Goal: Task Accomplishment & Management: Manage account settings

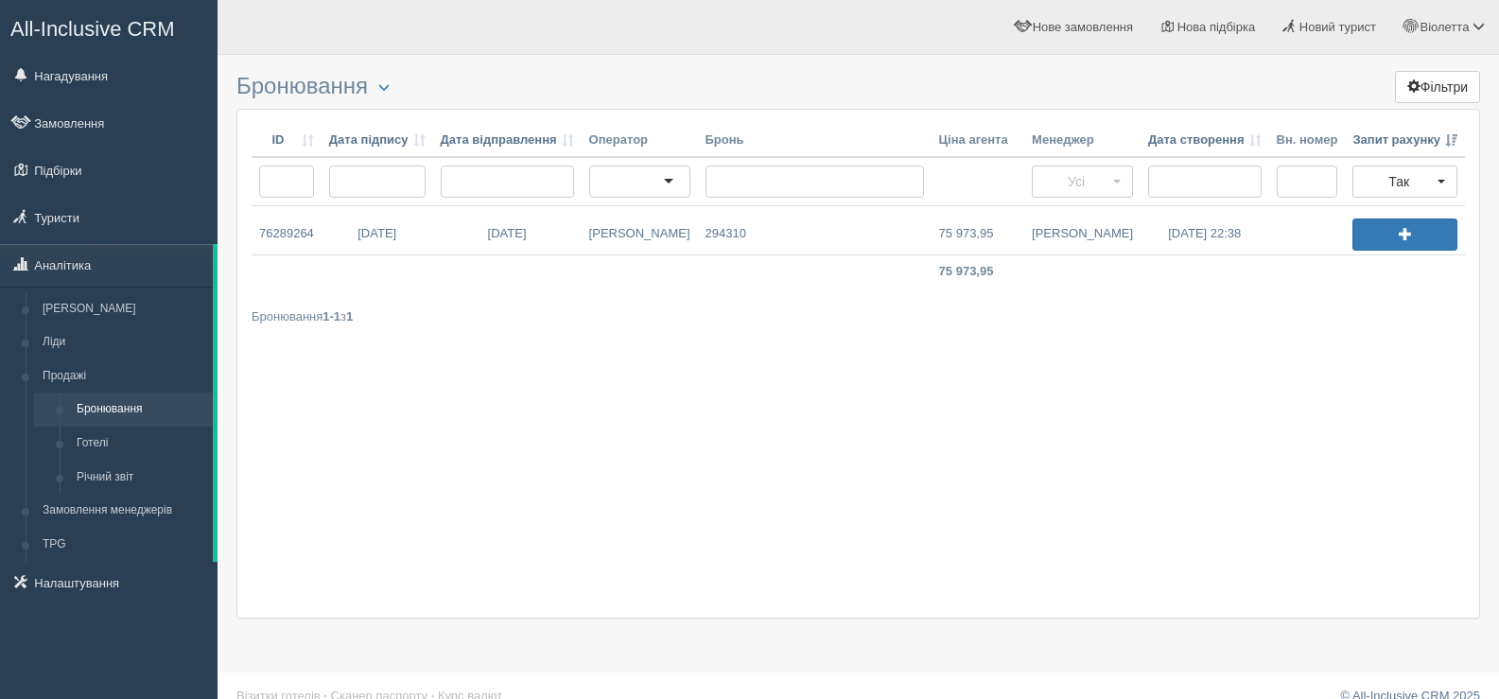
click at [457, 582] on div "ID Дата підпису Дата відправлення Оператор Бронь Ціна агента Менеджер Дата ство…" at bounding box center [858, 364] width 1244 height 510
click at [436, 95] on h3 "Бронювання Повторні продажі Налаштування таблиці Фільтри" at bounding box center [858, 87] width 1244 height 26
drag, startPoint x: 445, startPoint y: 89, endPoint x: 374, endPoint y: 484, distance: 401.7
click at [374, 484] on div "ID Дата підпису Дата відправлення Оператор Бронь Ціна агента Менеджер Дата ство…" at bounding box center [858, 364] width 1244 height 510
click at [505, 76] on h3 "Бронювання Повторні продажі Налаштування таблиці Фільтри" at bounding box center [858, 87] width 1244 height 26
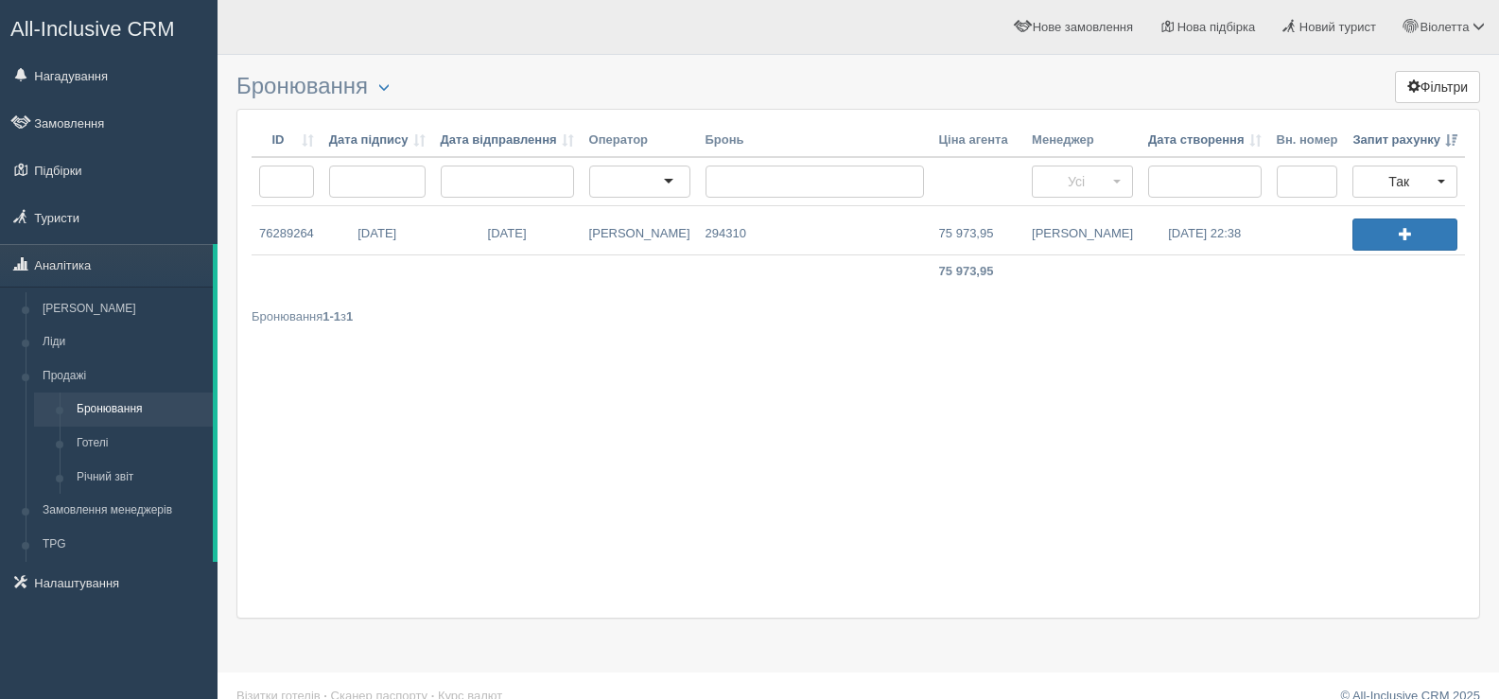
click at [488, 73] on div "Бронювання Повторні продажі Налаштування таблиці Фільтри ID Дата підпису Дата в…" at bounding box center [859, 360] width 1282 height 721
click at [1182, 234] on link "20.09.2025 22:38" at bounding box center [1205, 230] width 129 height 48
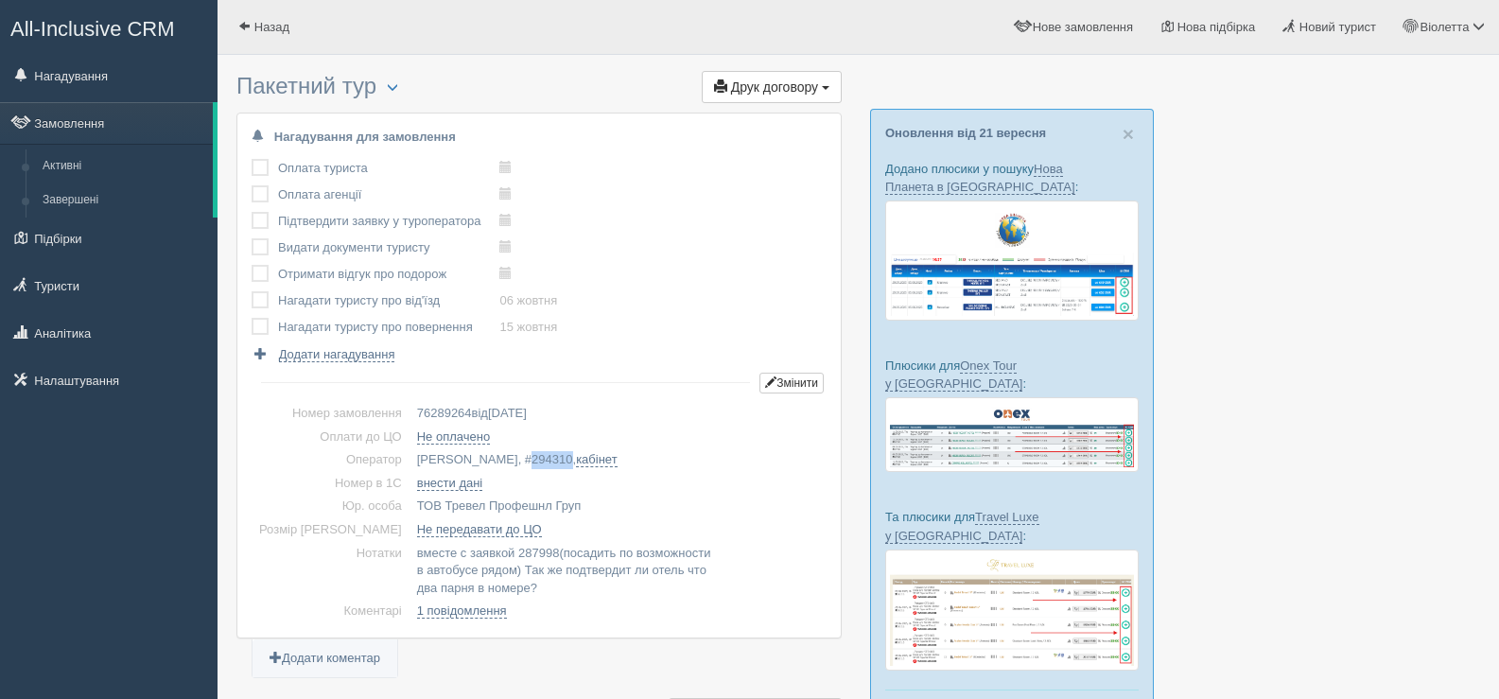
click at [532, 458] on span "294310" at bounding box center [552, 459] width 41 height 14
click at [397, 81] on span "button" at bounding box center [392, 86] width 11 height 11
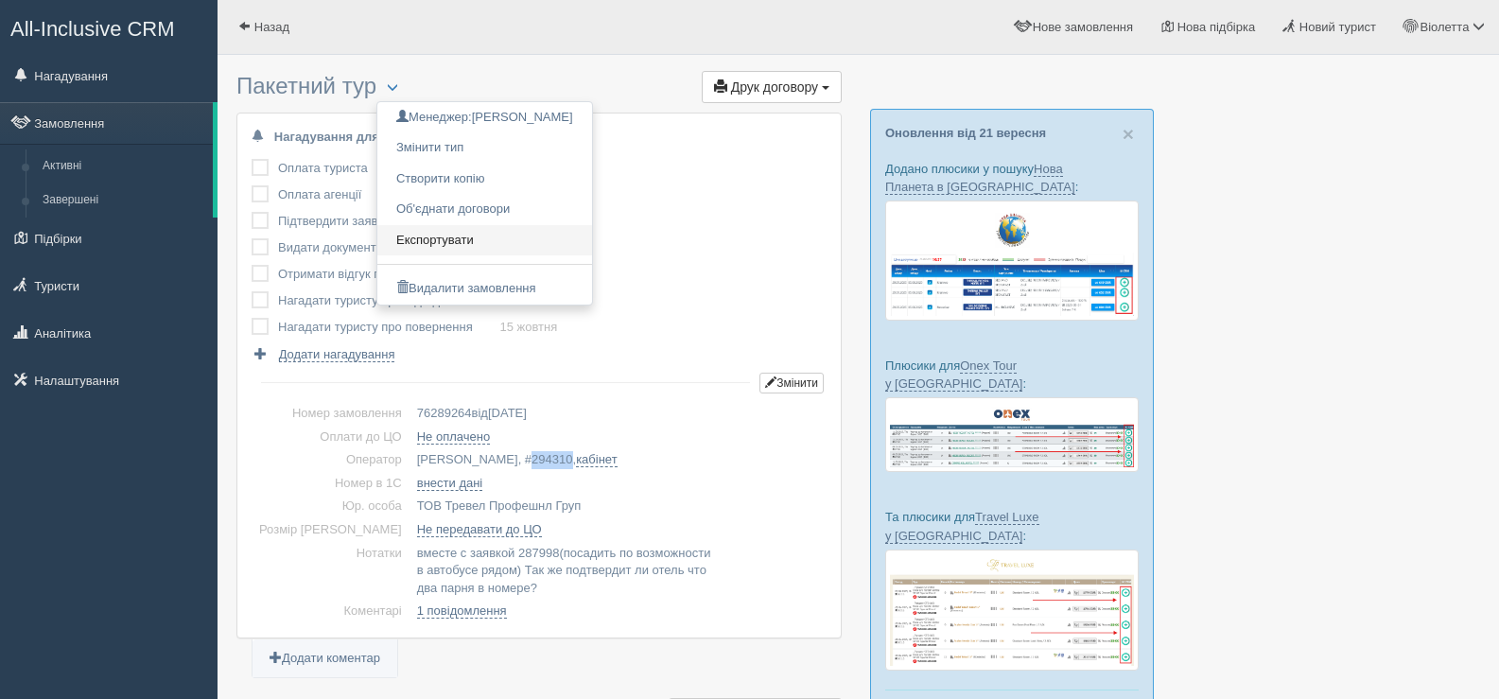
click at [458, 238] on link "Експортувати" at bounding box center [484, 240] width 215 height 31
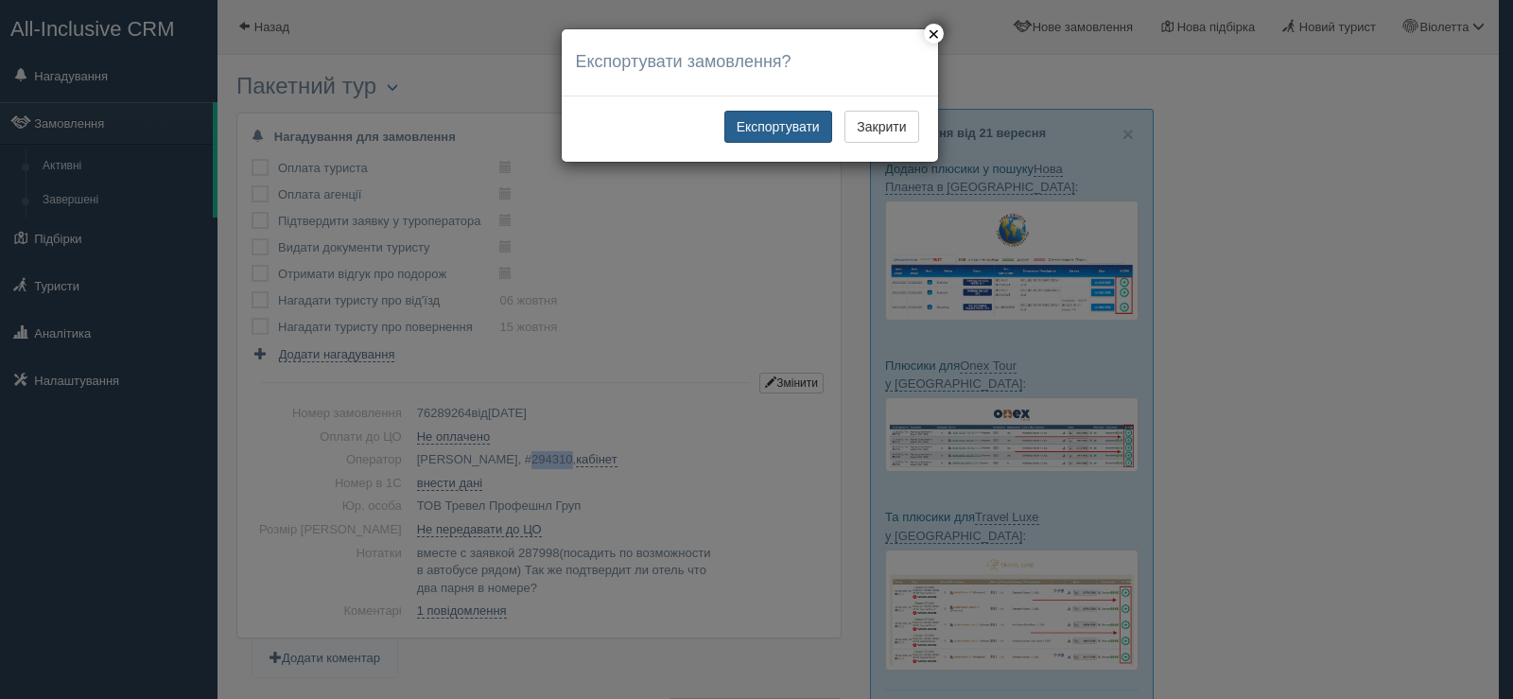
click at [744, 119] on button "Експортувати" at bounding box center [778, 127] width 108 height 32
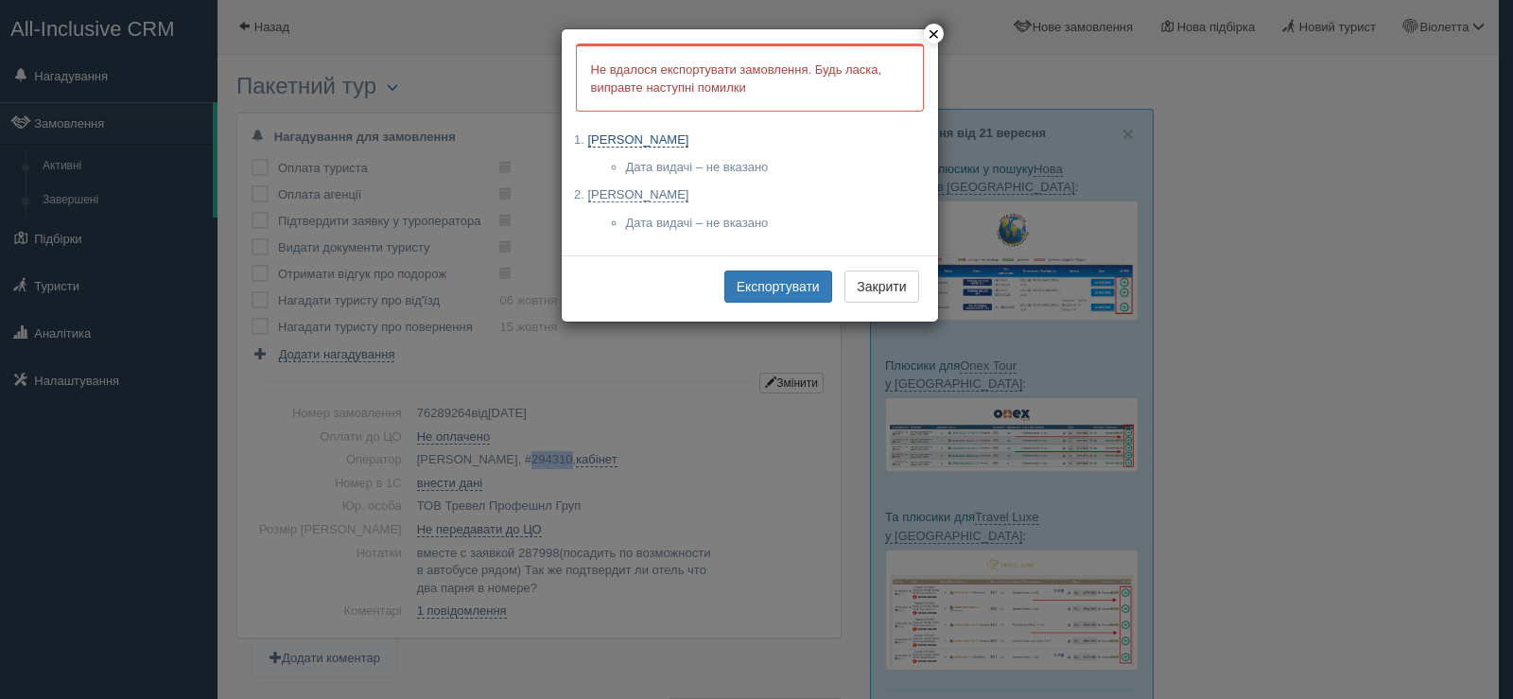
click at [657, 139] on link "ФЕДОРОВИЧ ТАРАС ЮРІЙОВИЧ" at bounding box center [638, 139] width 101 height 15
click at [690, 195] on link "[PERSON_NAME]" at bounding box center [638, 194] width 101 height 15
click at [765, 285] on button "Експортувати" at bounding box center [778, 287] width 108 height 32
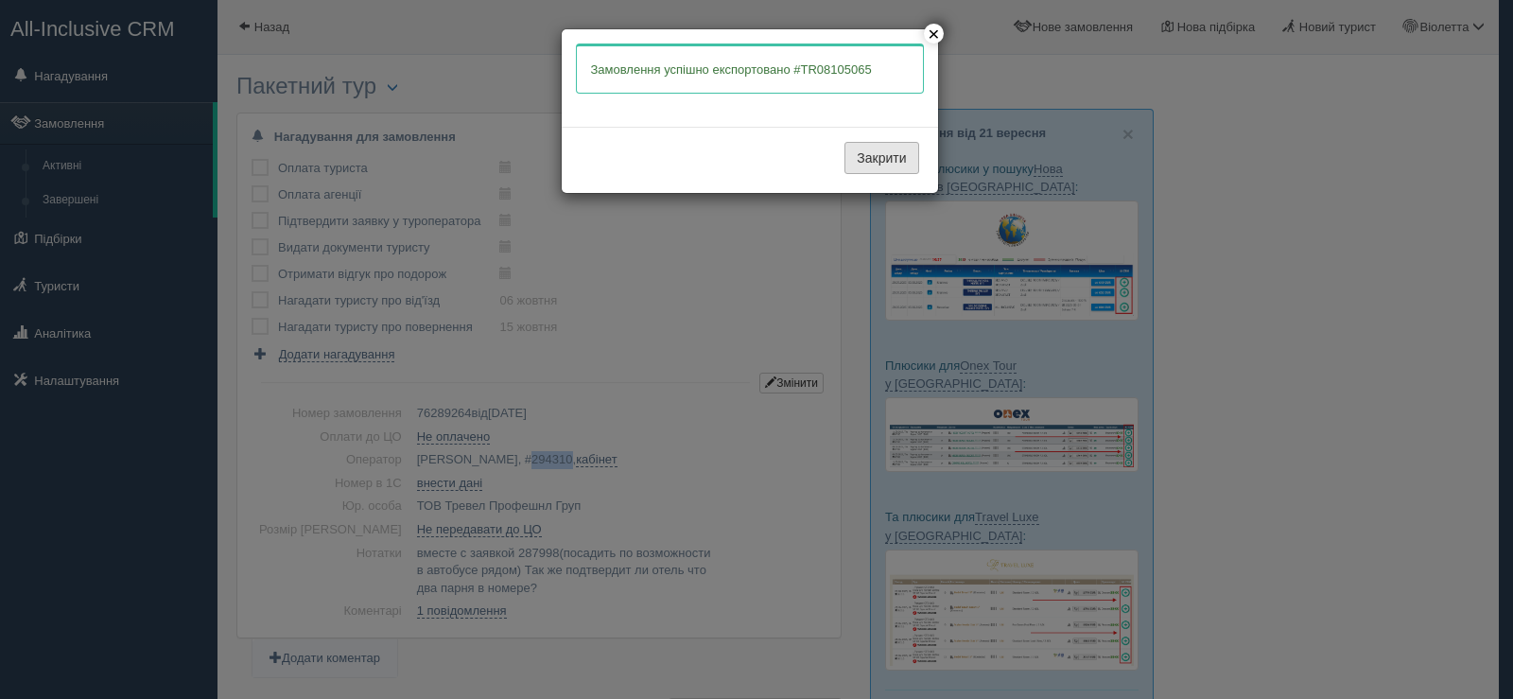
click at [872, 152] on button "Закрити" at bounding box center [882, 158] width 74 height 32
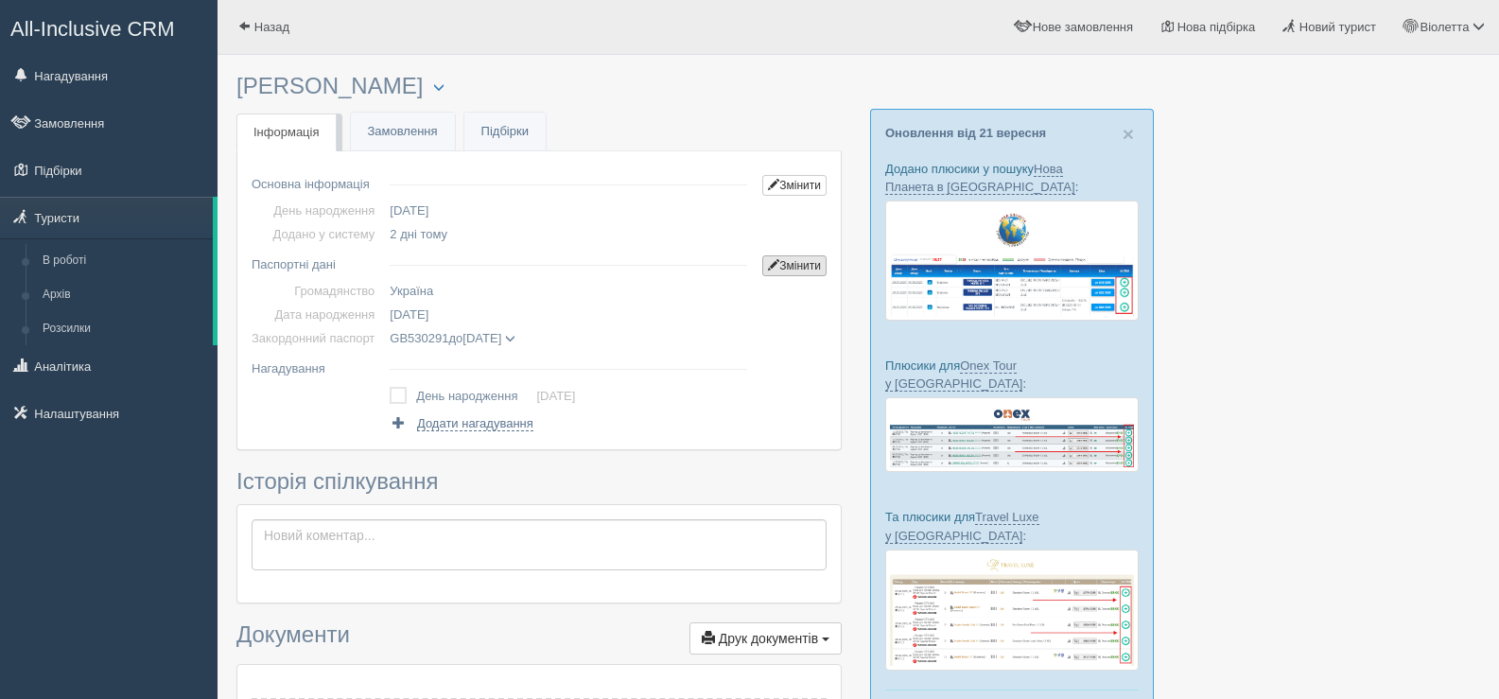
click at [799, 263] on link "Змінити" at bounding box center [794, 265] width 64 height 21
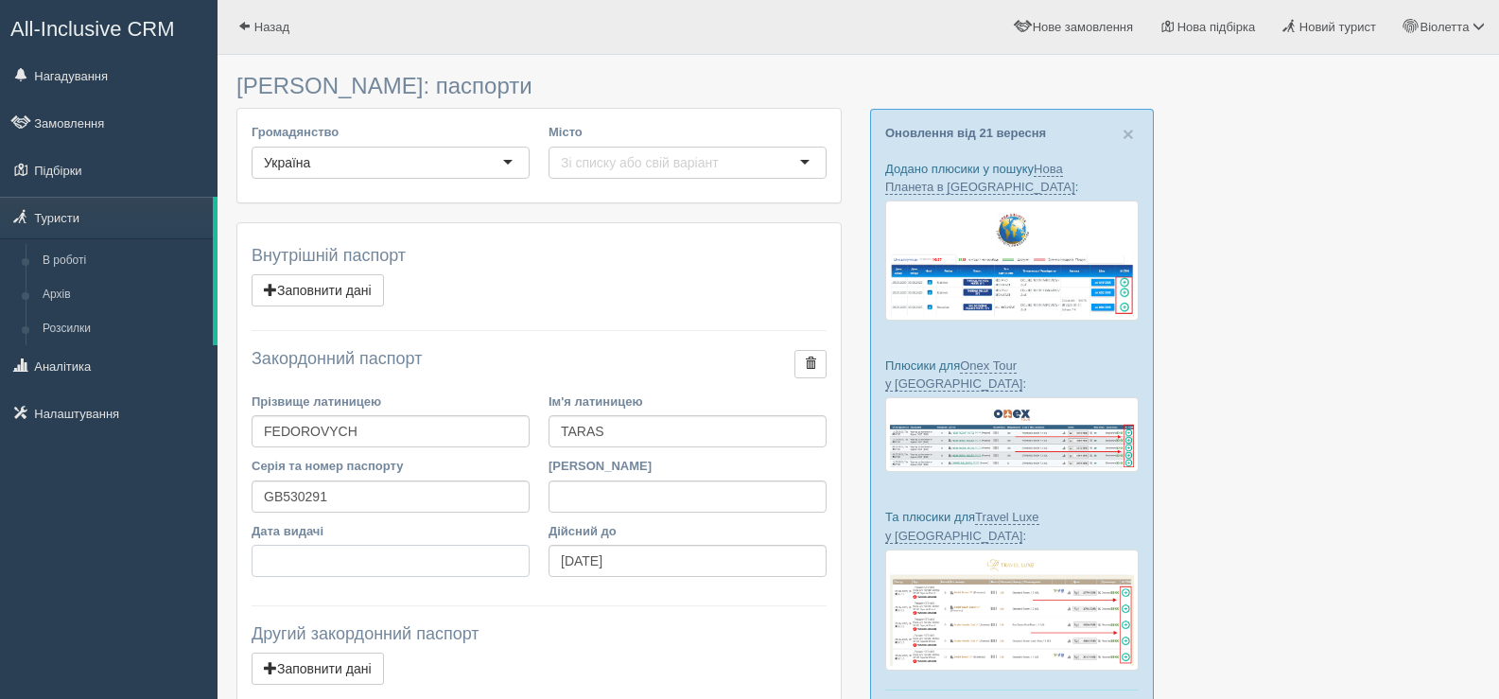
click at [273, 554] on input "Дата видачі" at bounding box center [391, 561] width 278 height 32
type input "23.11.2021"
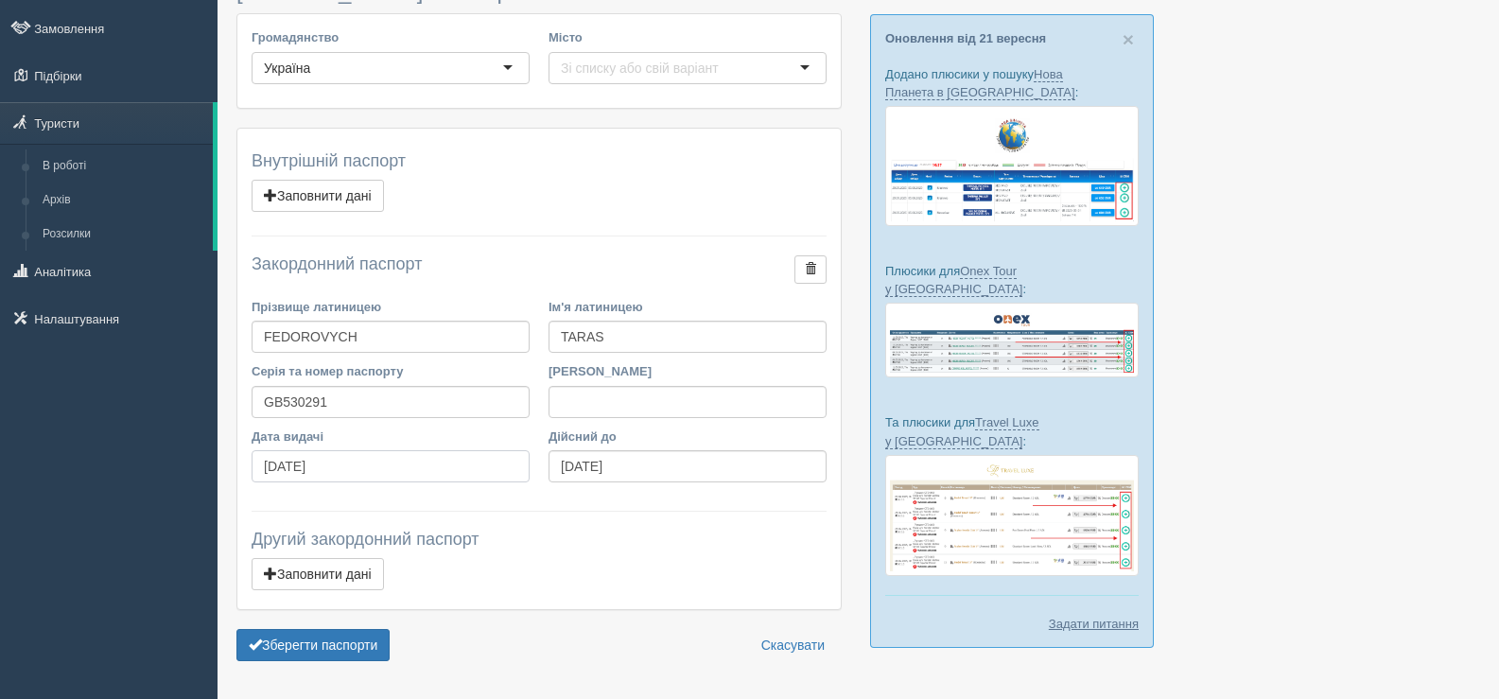
scroll to position [148, 0]
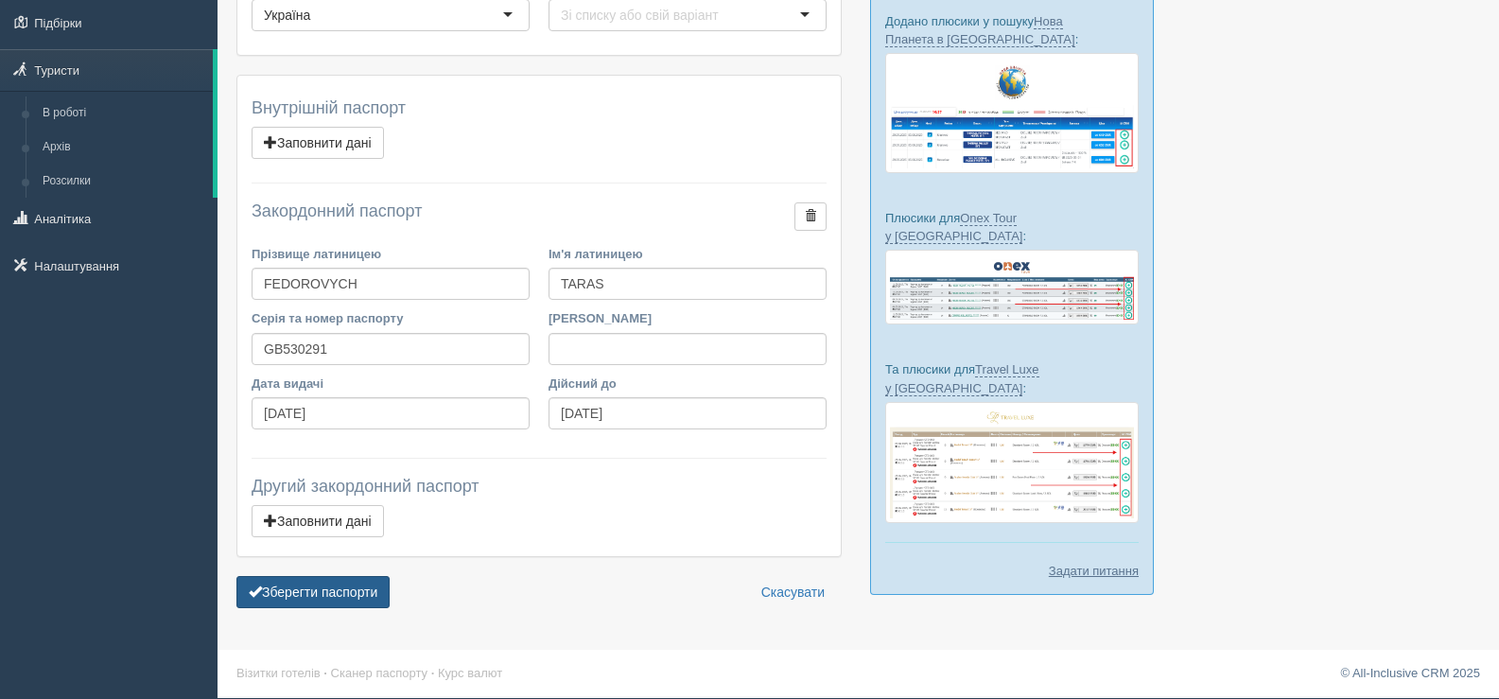
click at [321, 594] on button "Зберегти паспорти" at bounding box center [312, 592] width 153 height 32
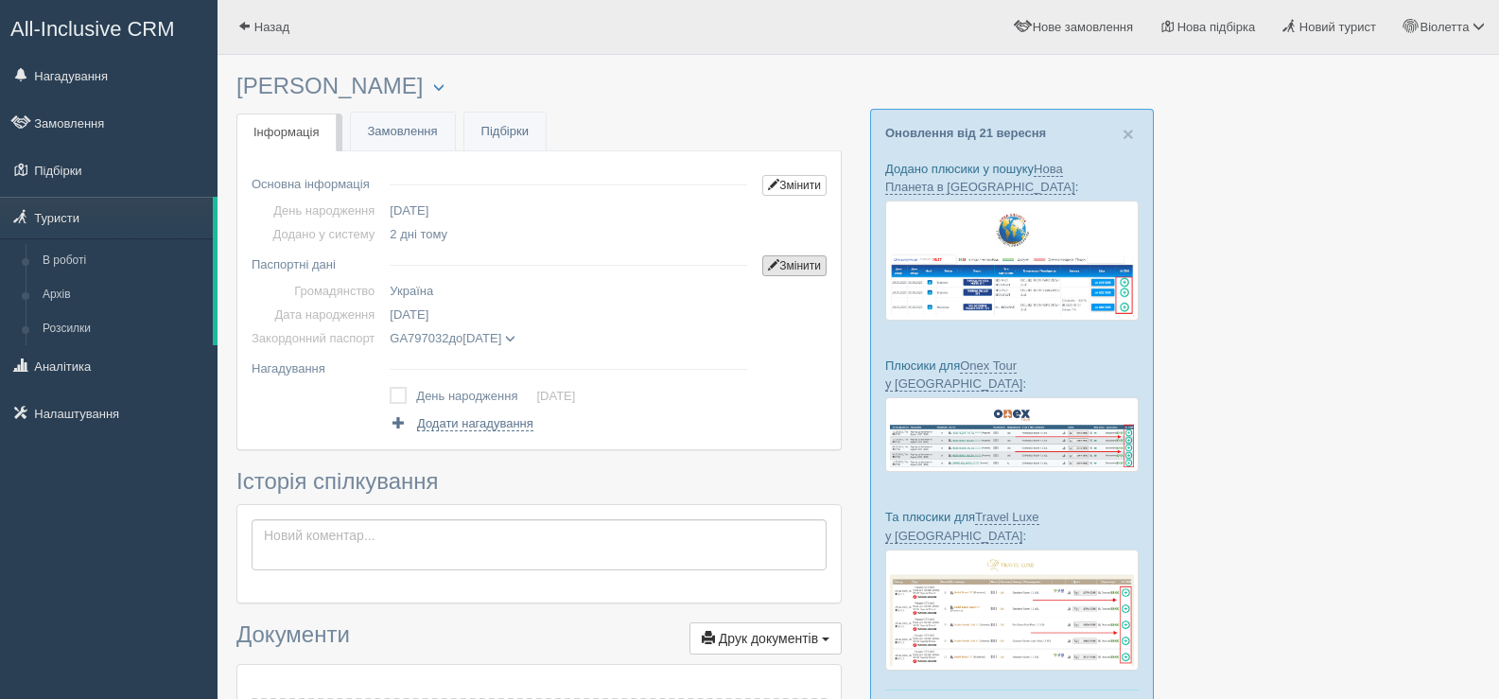
click at [801, 264] on link "Змінити" at bounding box center [794, 265] width 64 height 21
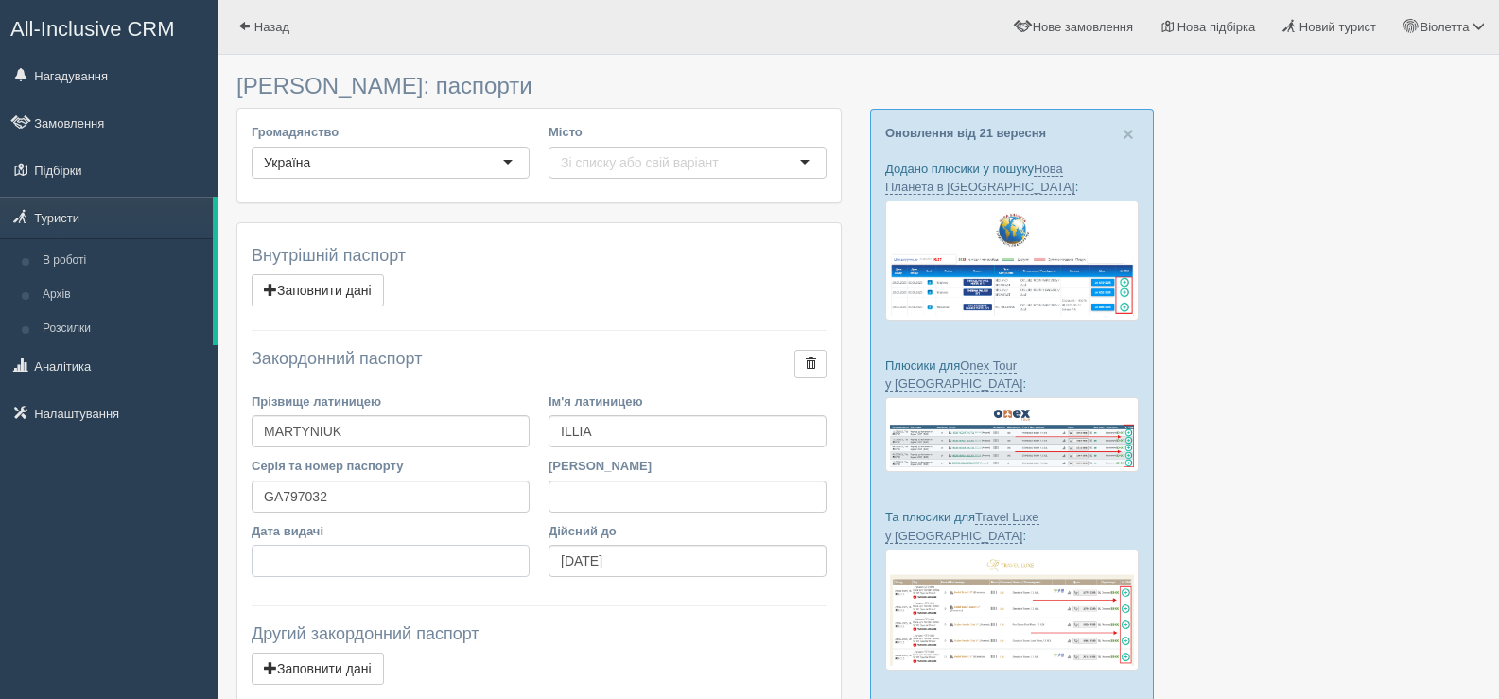
click at [278, 561] on input "Дата видачі" at bounding box center [391, 561] width 278 height 32
type input "26.07.2021"
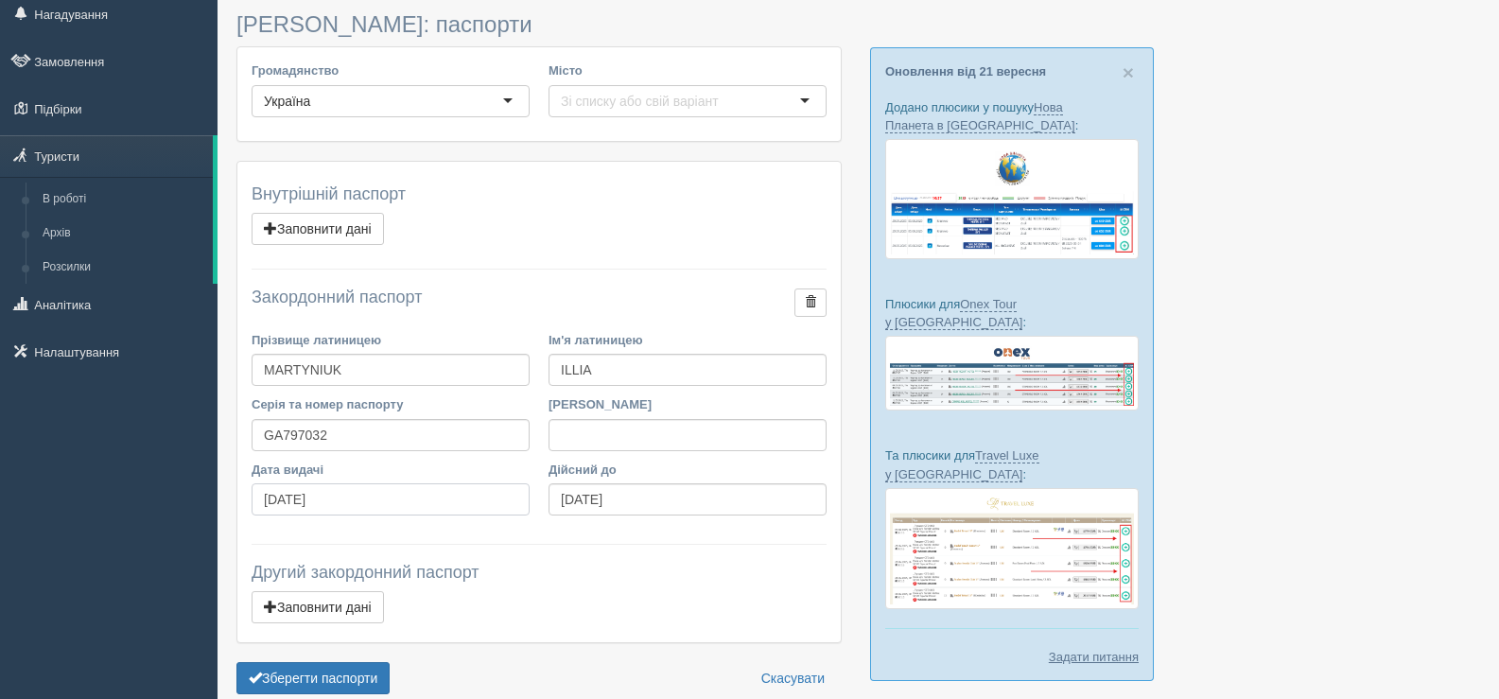
scroll to position [148, 0]
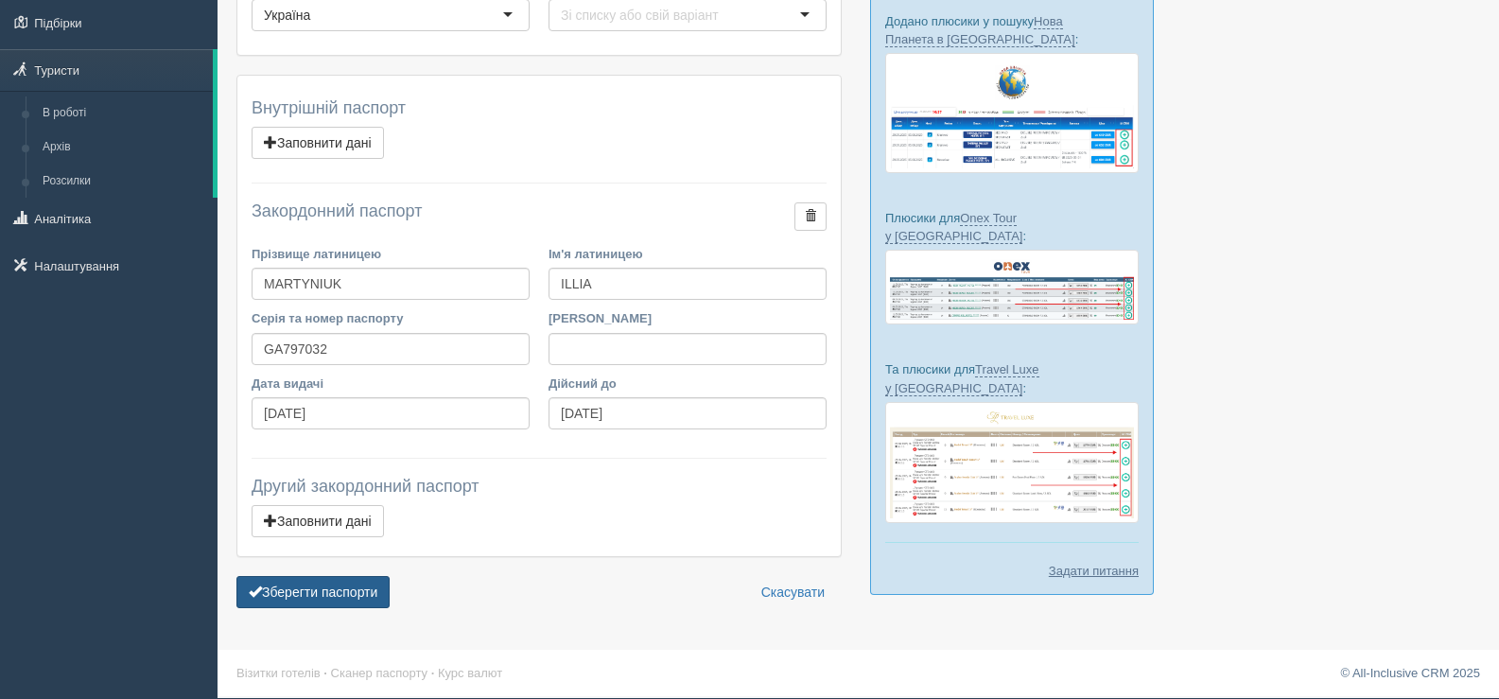
click at [311, 594] on button "Зберегти паспорти" at bounding box center [312, 592] width 153 height 32
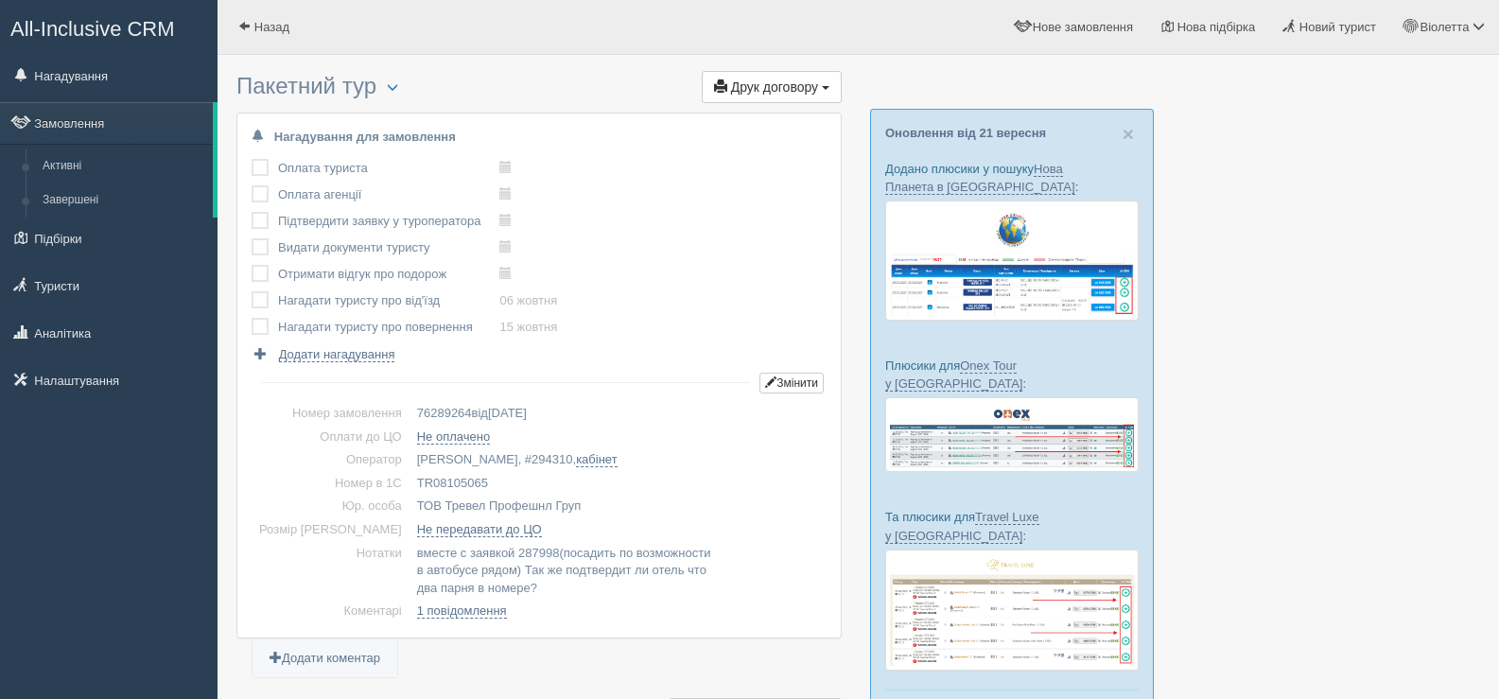
drag, startPoint x: 454, startPoint y: 482, endPoint x: 387, endPoint y: 475, distance: 67.6
click at [410, 475] on td "TR08105065" at bounding box center [618, 484] width 417 height 24
copy td "TR08105065"
click at [240, 26] on span at bounding box center [244, 26] width 12 height 12
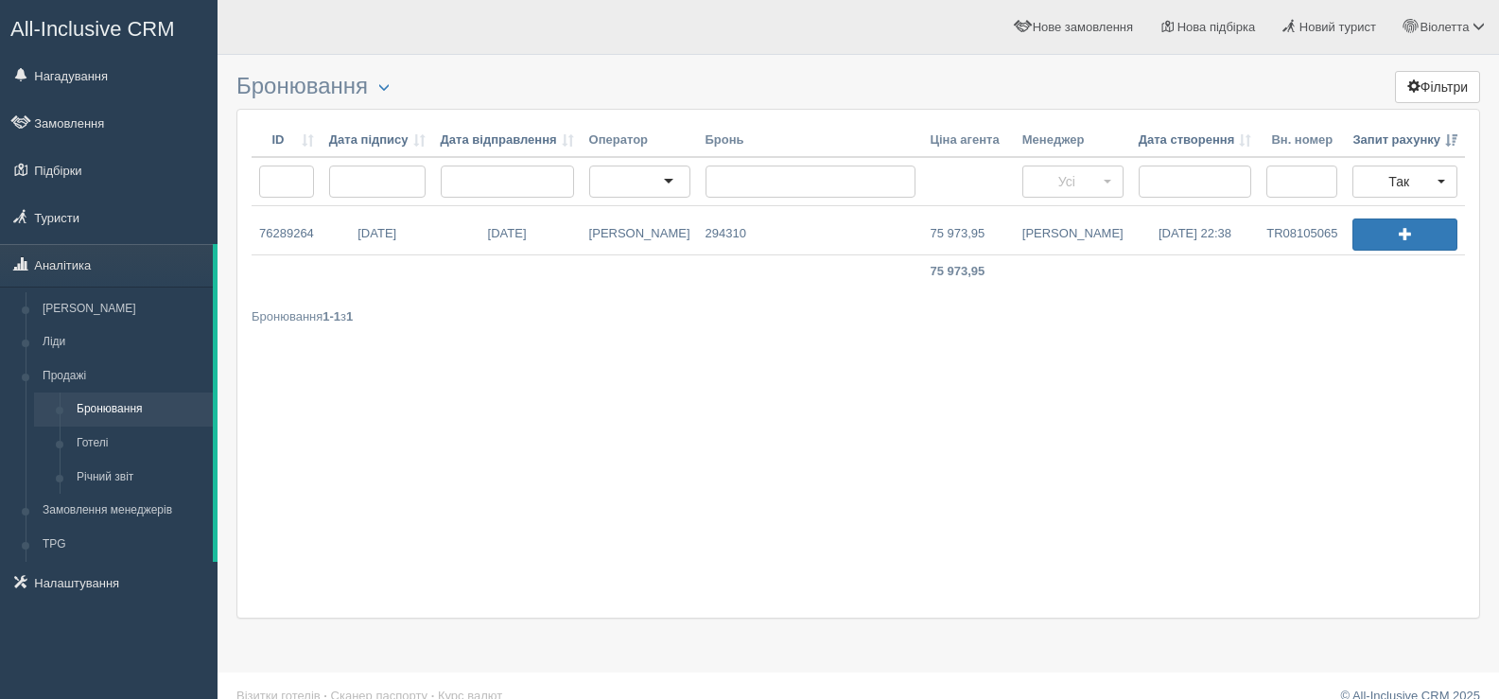
click at [934, 533] on div "ID Дата підпису Дата відправлення Оператор Бронь Ціна агента Менеджер Дата ство…" at bounding box center [858, 364] width 1244 height 510
drag, startPoint x: 934, startPoint y: 532, endPoint x: 771, endPoint y: 480, distance: 171.1
click at [772, 480] on div "ID Дата підпису Дата відправлення Оператор Бронь Ціна агента Менеджер Дата ство…" at bounding box center [858, 364] width 1244 height 510
drag, startPoint x: 771, startPoint y: 457, endPoint x: 672, endPoint y: 406, distance: 110.8
click at [672, 406] on div "ID Дата підпису Дата відправлення Оператор Бронь Ціна агента Менеджер Дата ство…" at bounding box center [858, 364] width 1244 height 510
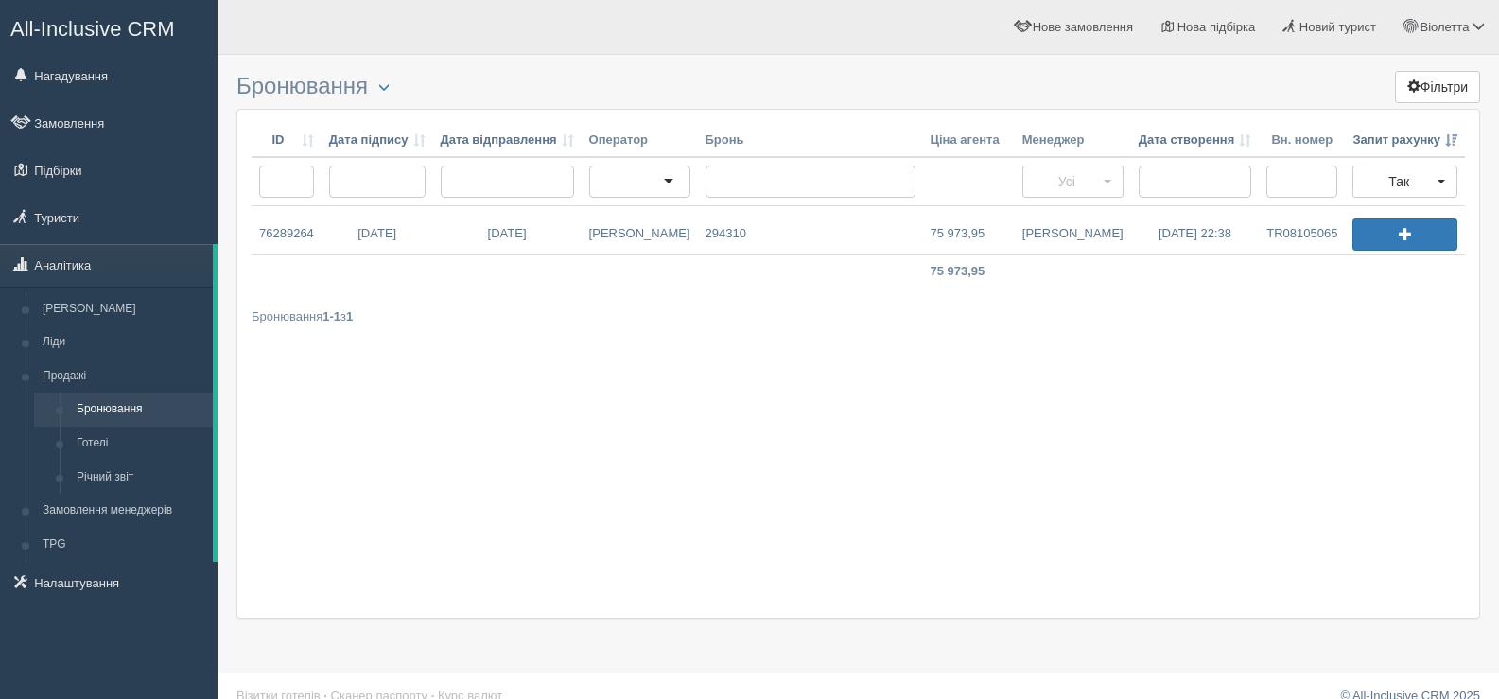
drag, startPoint x: 672, startPoint y: 406, endPoint x: 797, endPoint y: 420, distance: 125.7
click at [796, 416] on div "ID Дата підпису Дата відправлення Оператор Бронь Ціна агента Менеджер Дата ство…" at bounding box center [858, 364] width 1244 height 510
click at [1170, 236] on link "[DATE] 22:38" at bounding box center [1195, 230] width 129 height 48
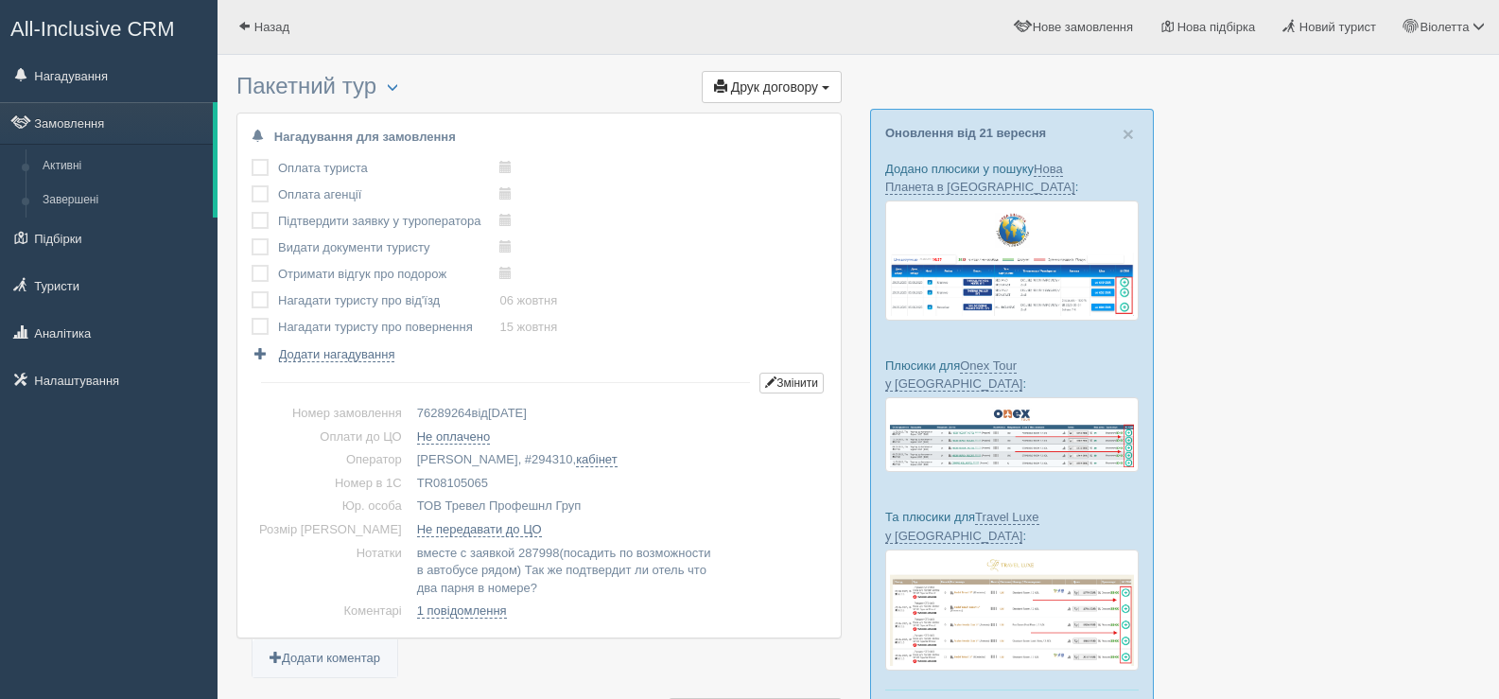
drag, startPoint x: 452, startPoint y: 479, endPoint x: 385, endPoint y: 478, distance: 67.2
click at [410, 478] on td "TR08105065" at bounding box center [618, 484] width 417 height 24
copy td "TR08105065"
